Goal: Task Accomplishment & Management: Manage account settings

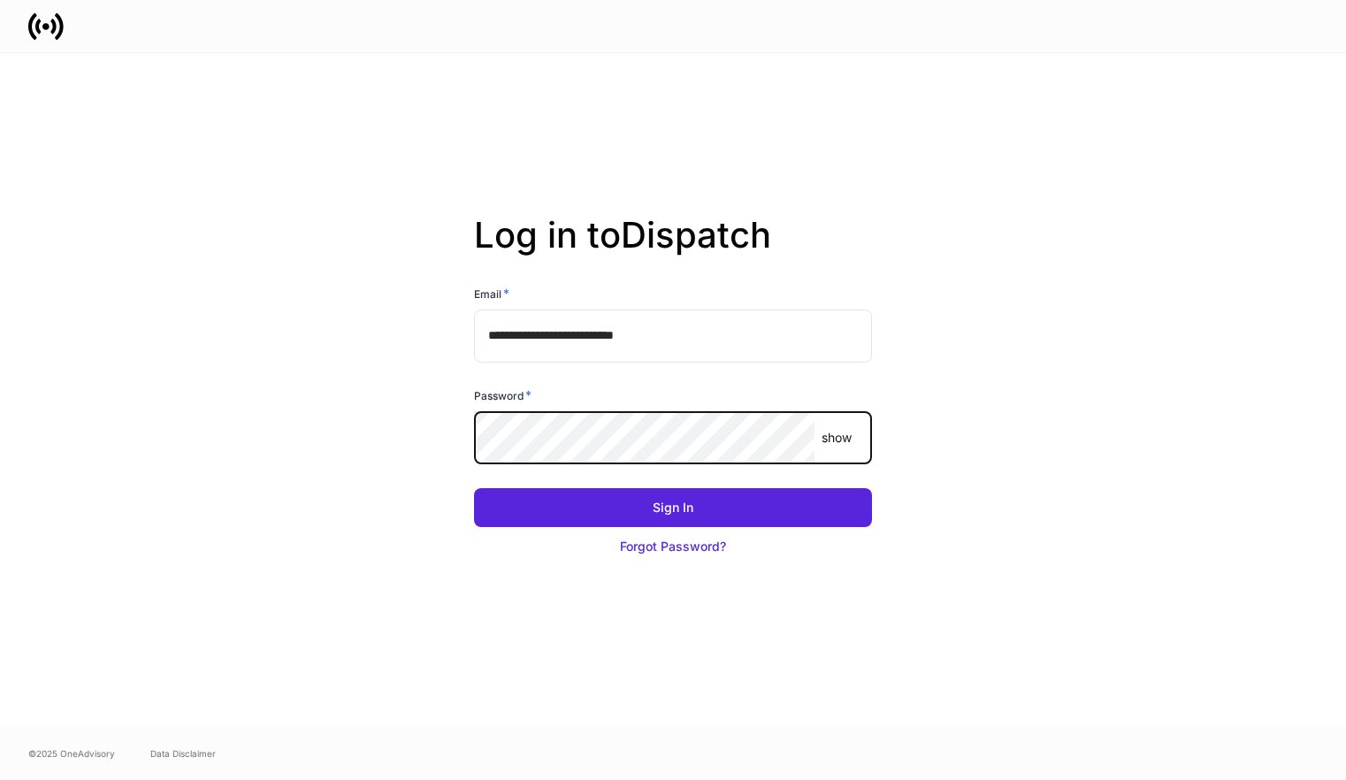
click at [0, 779] on com-1password-button at bounding box center [0, 780] width 0 height 0
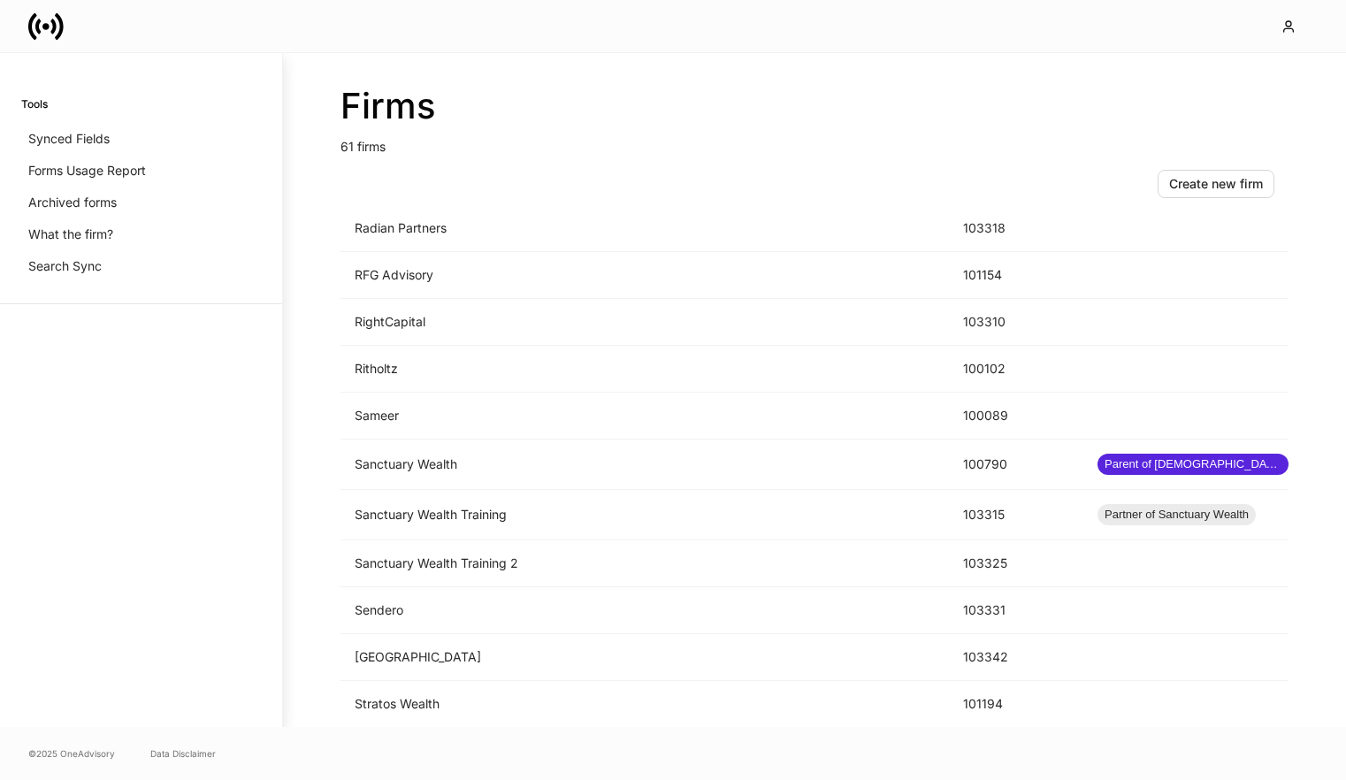
scroll to position [2433, 0]
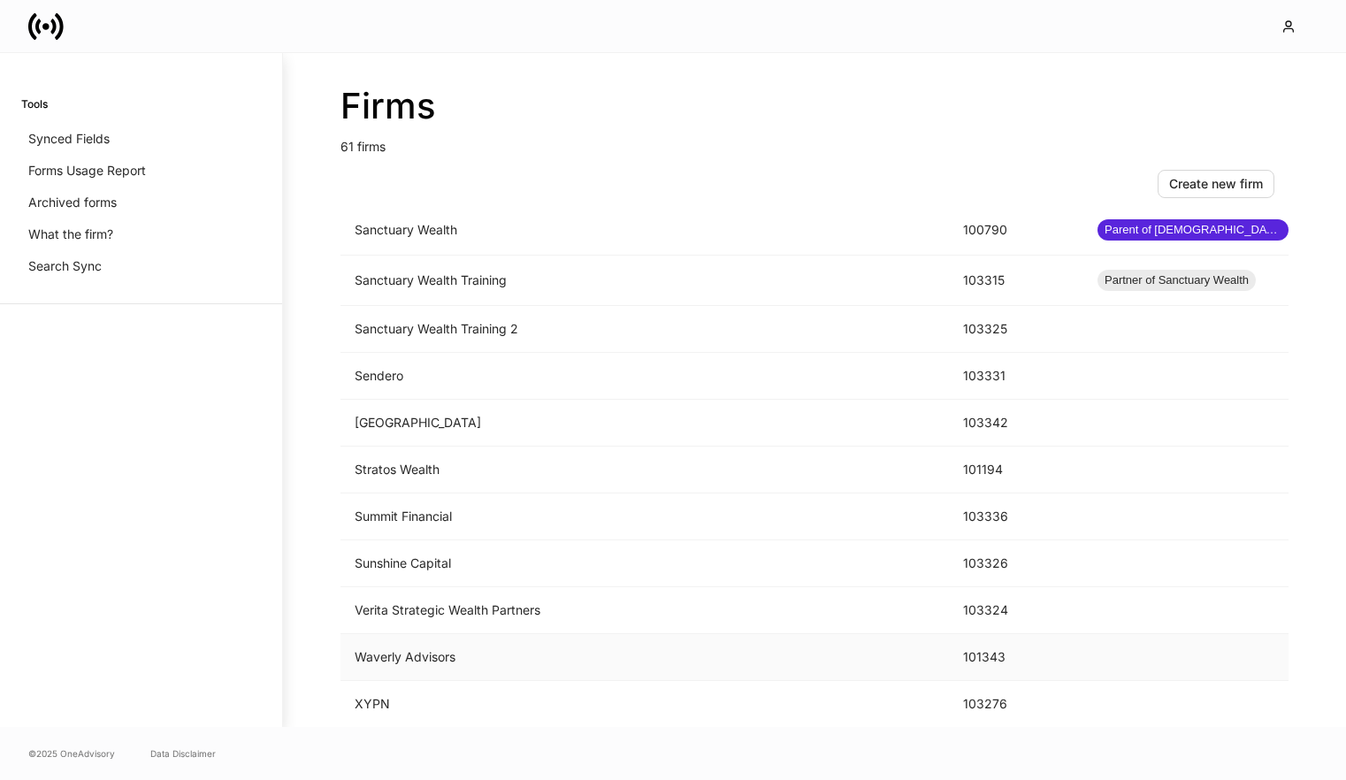
click at [619, 652] on td "Waverly Advisors" at bounding box center [645, 657] width 609 height 47
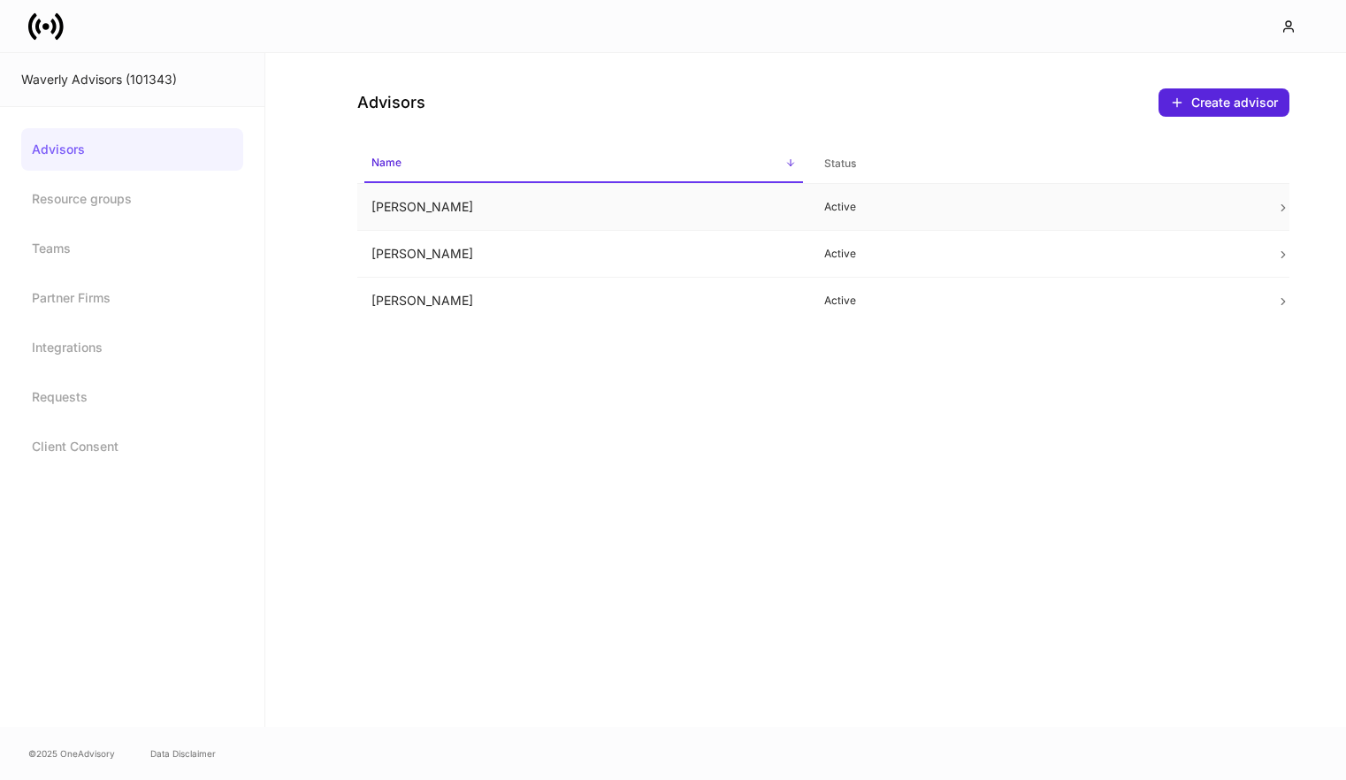
click at [626, 213] on td "Ashley Tucker" at bounding box center [583, 207] width 453 height 47
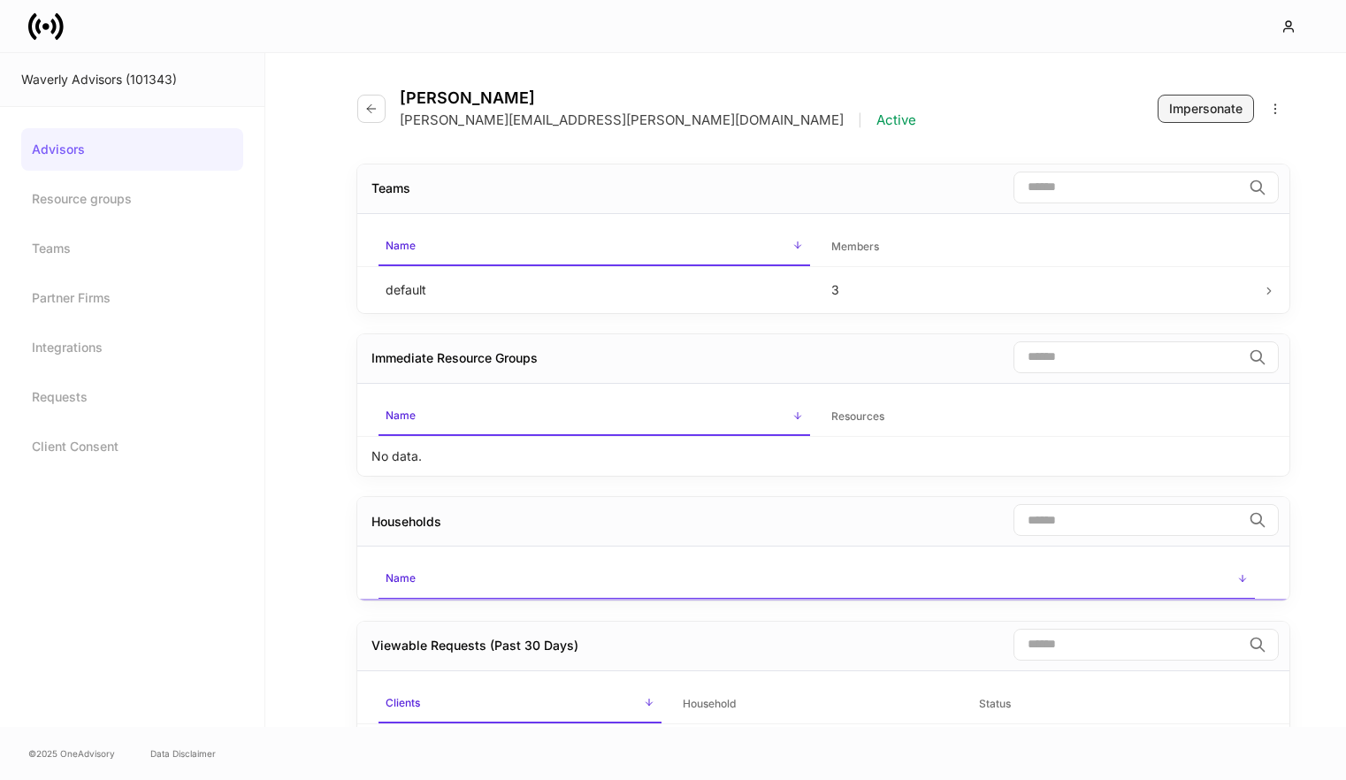
click at [1196, 108] on div "Impersonate" at bounding box center [1205, 109] width 73 height 18
